Goal: Information Seeking & Learning: Learn about a topic

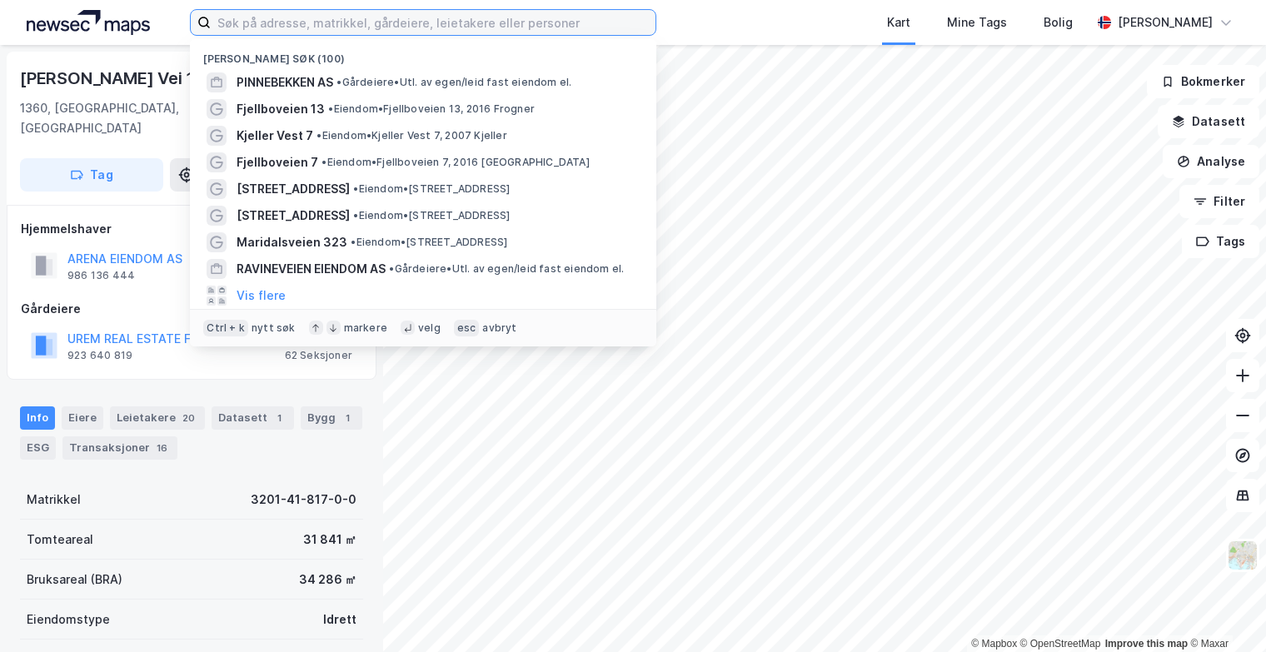
click at [340, 27] on input at bounding box center [433, 22] width 445 height 25
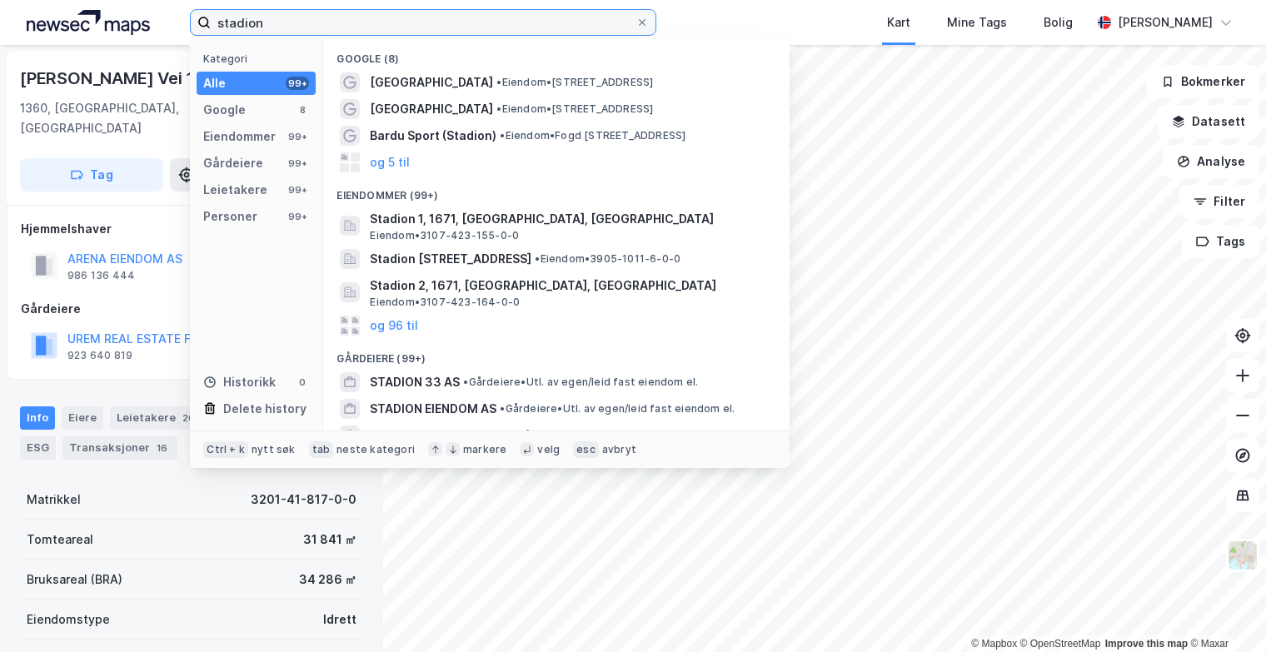
click at [340, 27] on input "stadion" at bounding box center [423, 22] width 425 height 25
type input "stadion 13"
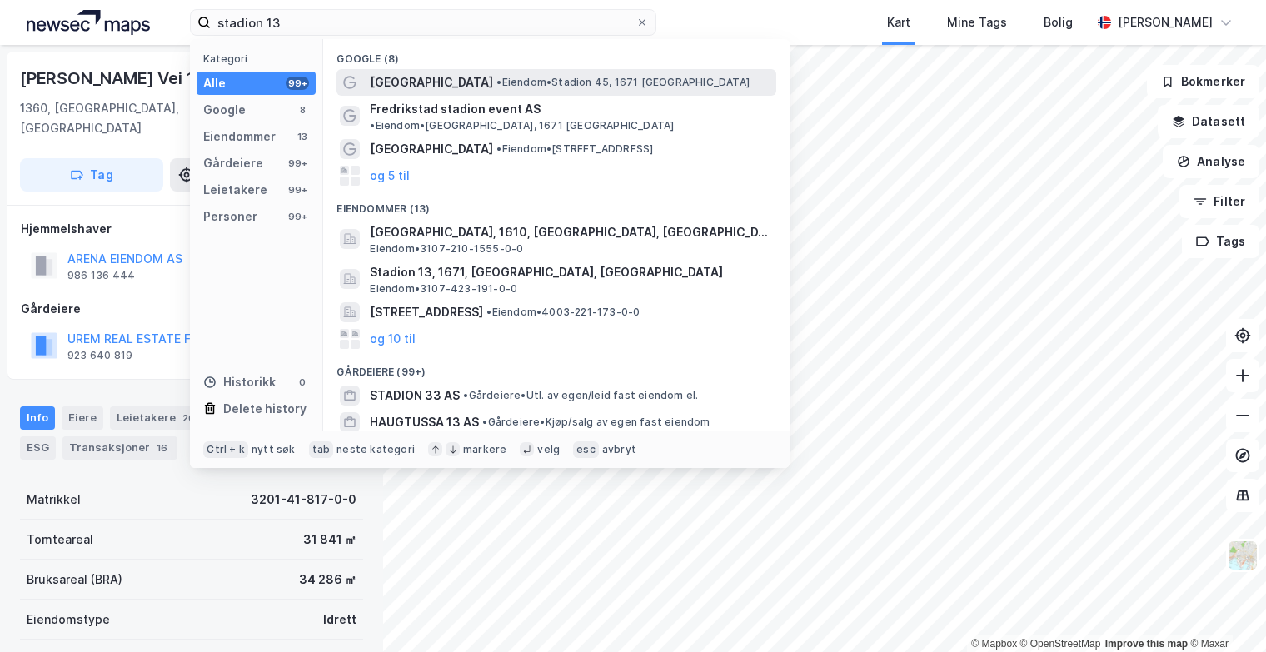
click at [477, 82] on span "[GEOGRAPHIC_DATA]" at bounding box center [431, 82] width 123 height 20
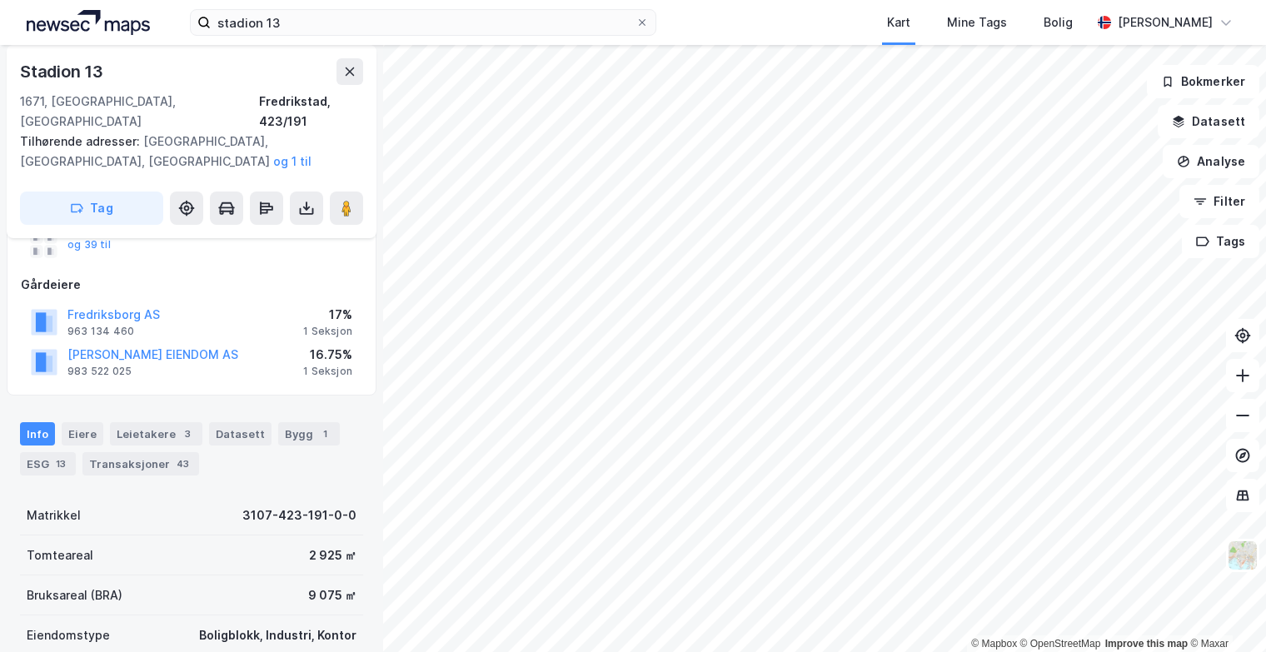
scroll to position [176, 0]
click at [301, 423] on div "Bygg 1" at bounding box center [309, 434] width 62 height 23
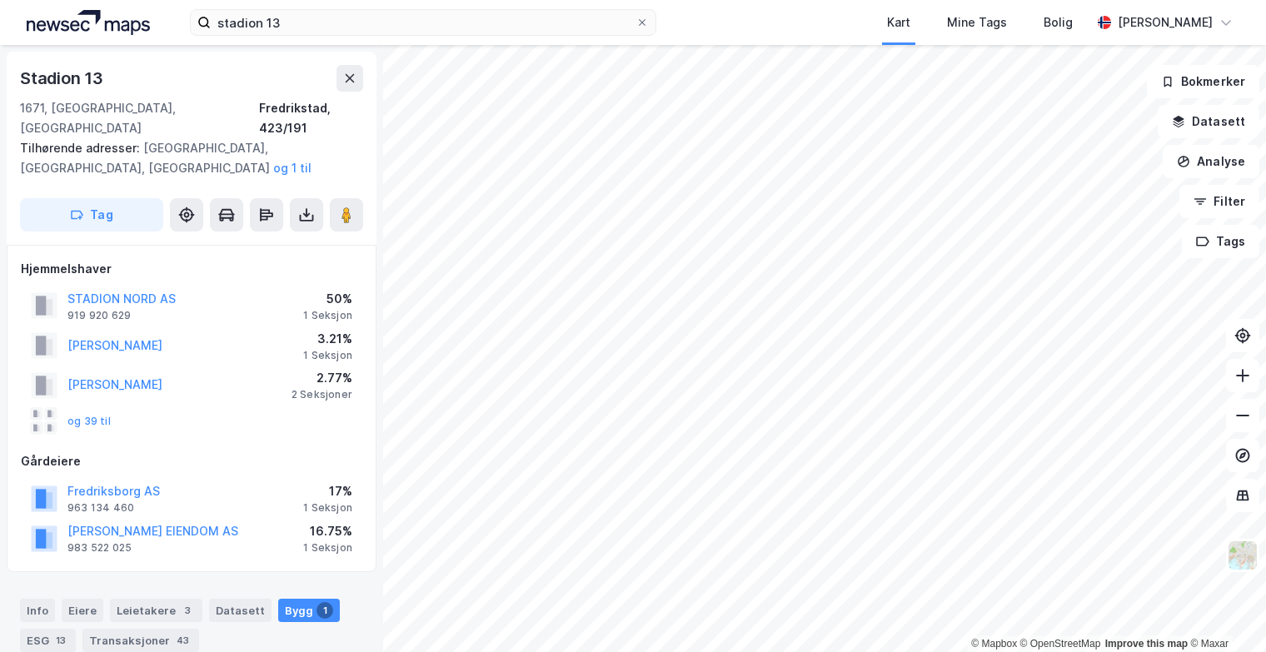
click at [91, 408] on div "og 39 til" at bounding box center [71, 421] width 80 height 27
click at [0, 0] on button "og 39 til" at bounding box center [0, 0] width 0 height 0
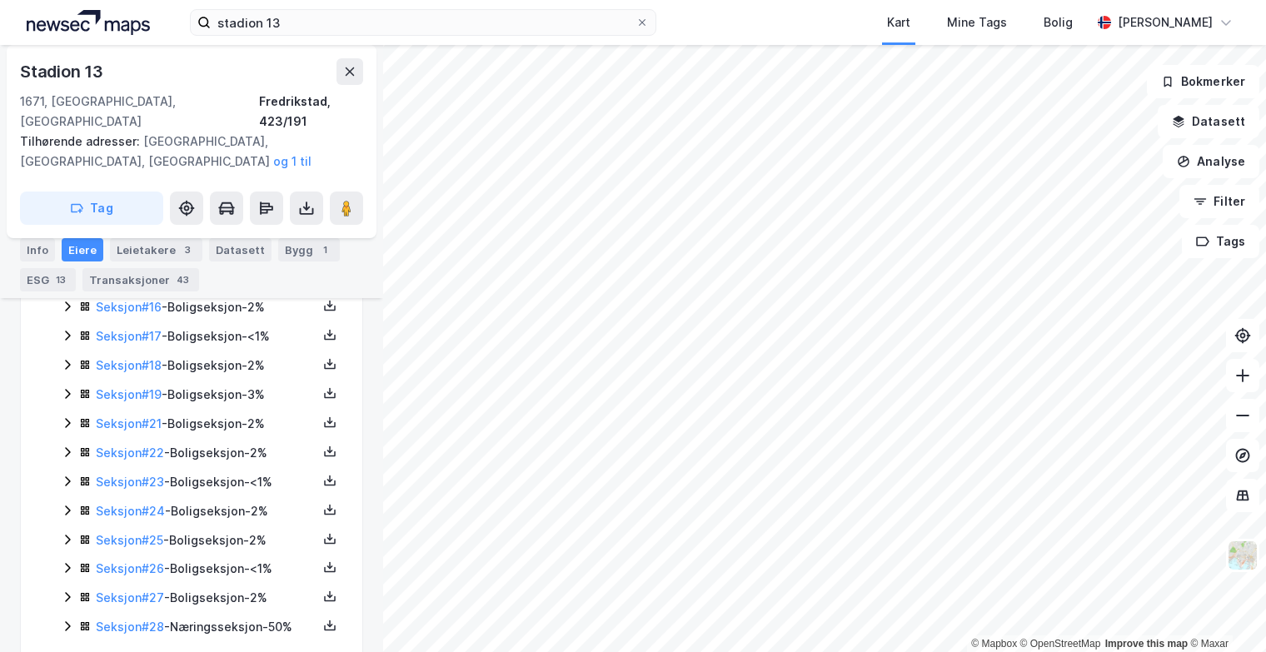
scroll to position [916, 0]
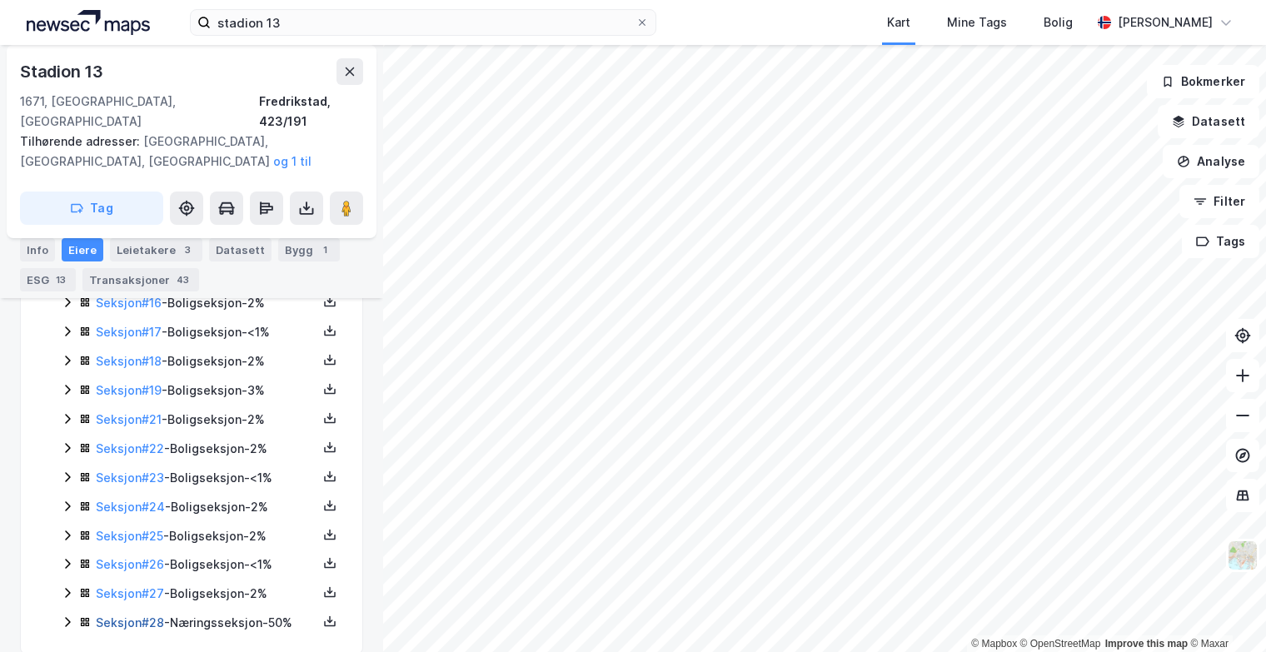
click at [127, 615] on link "Seksjon # 28" at bounding box center [130, 622] width 68 height 14
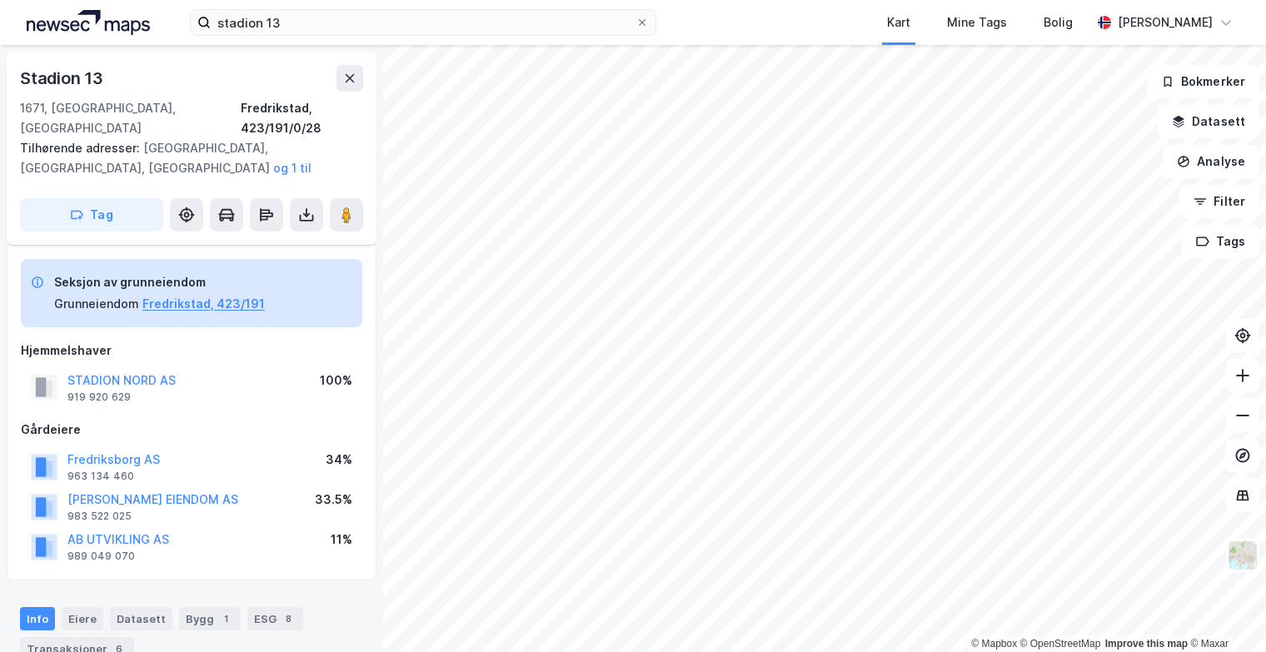
scroll to position [495, 0]
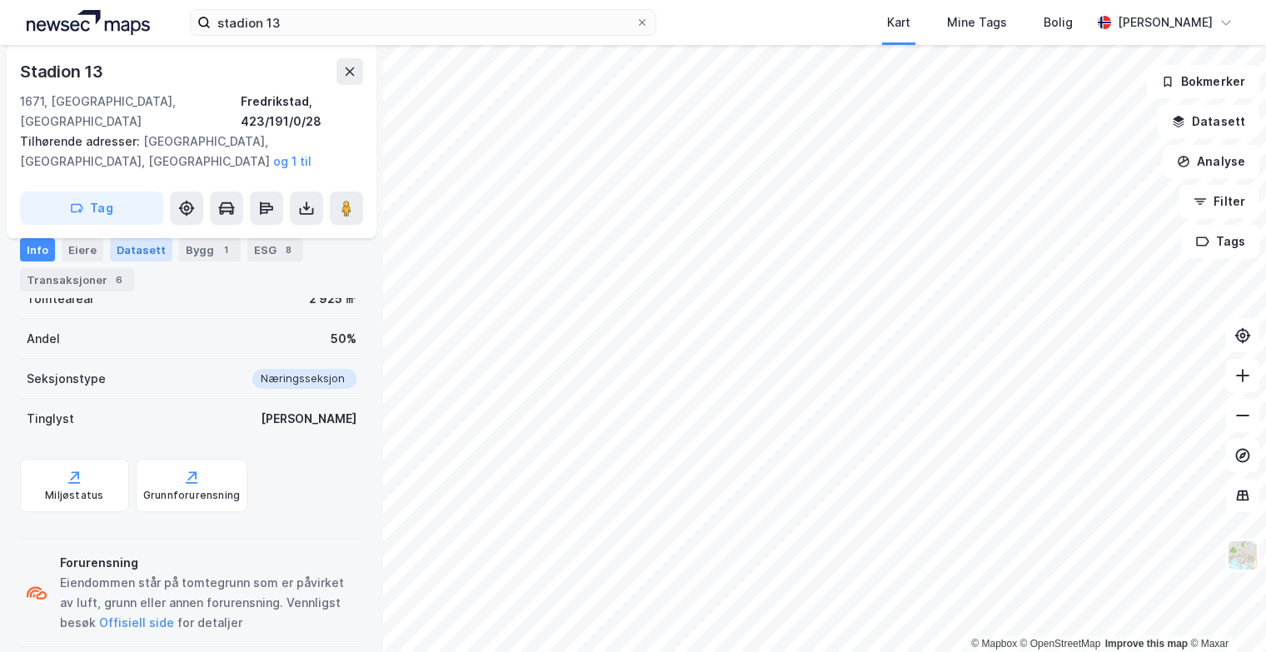
click at [131, 245] on div "Datasett" at bounding box center [141, 249] width 62 height 23
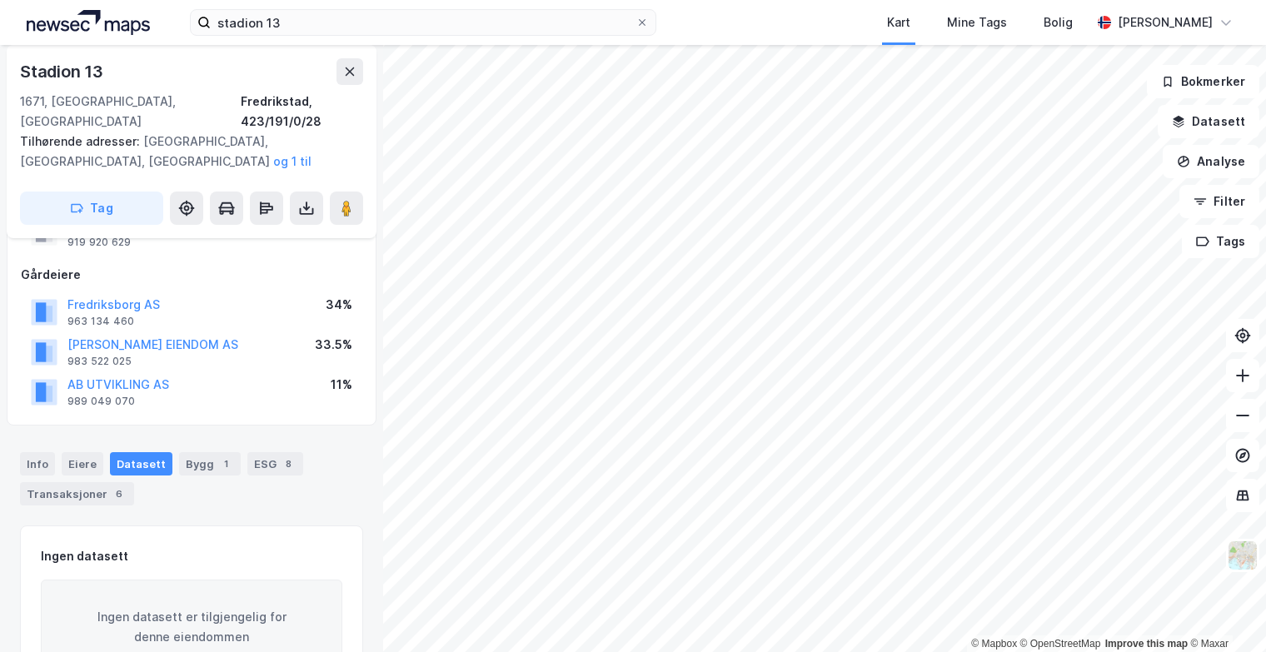
scroll to position [207, 0]
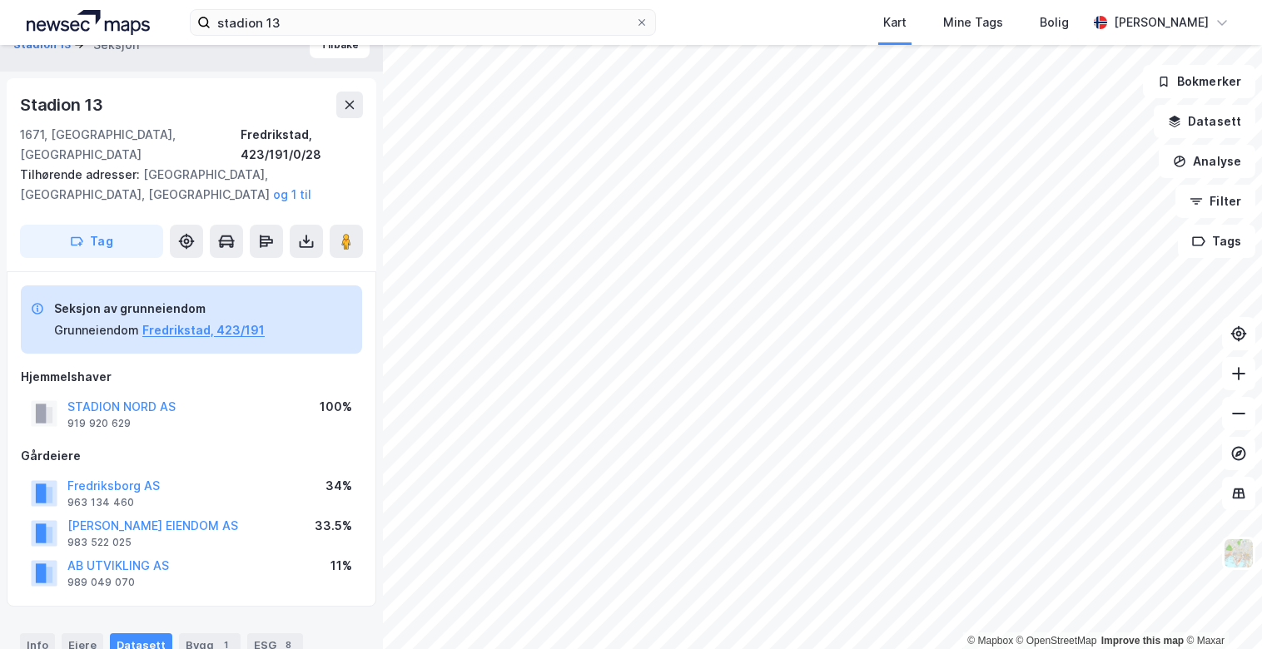
scroll to position [27, 0]
